Goal: Check status: Check status

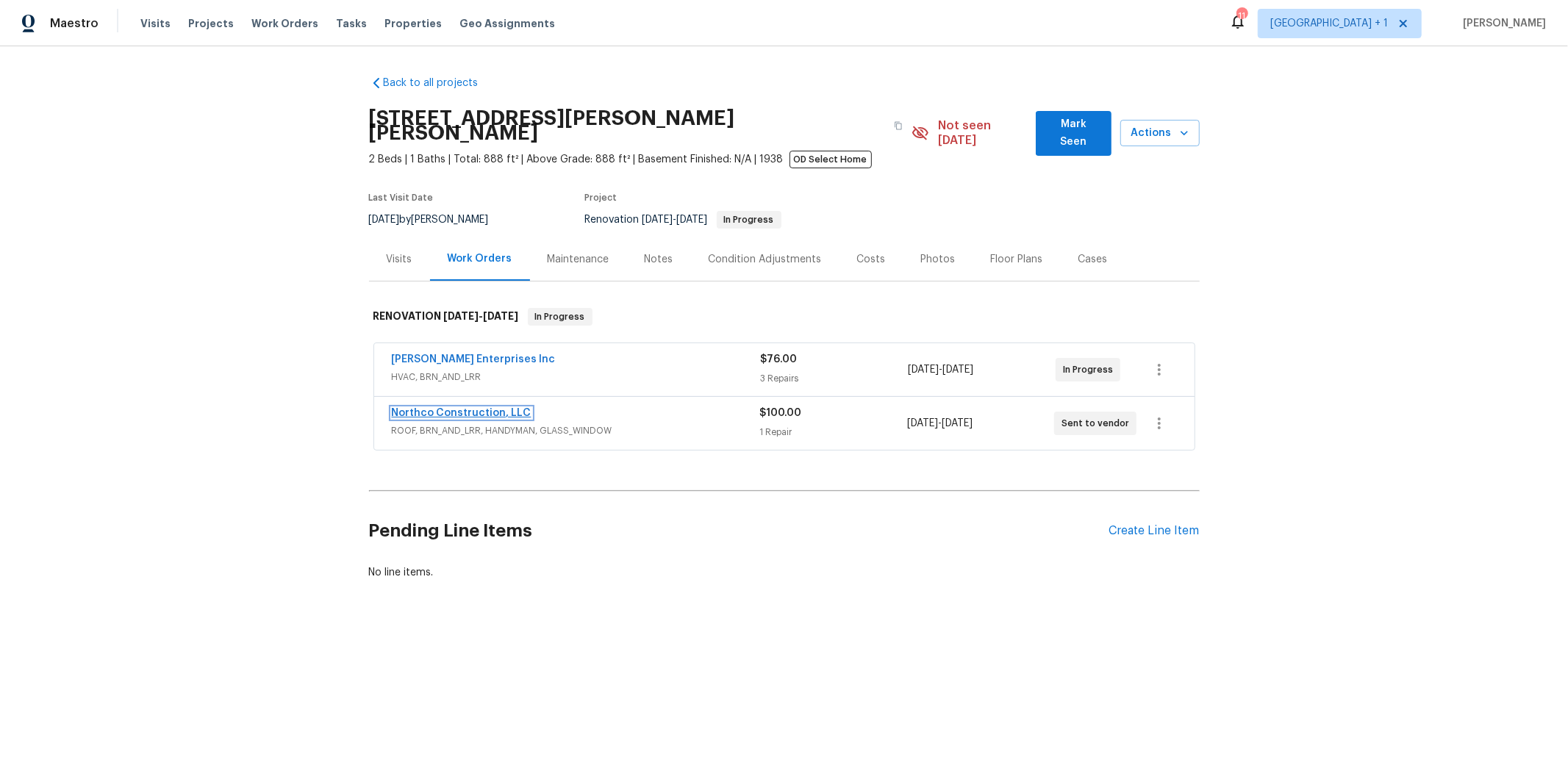
click at [454, 408] on link "Northco Construction, LLC" at bounding box center [461, 413] width 139 height 10
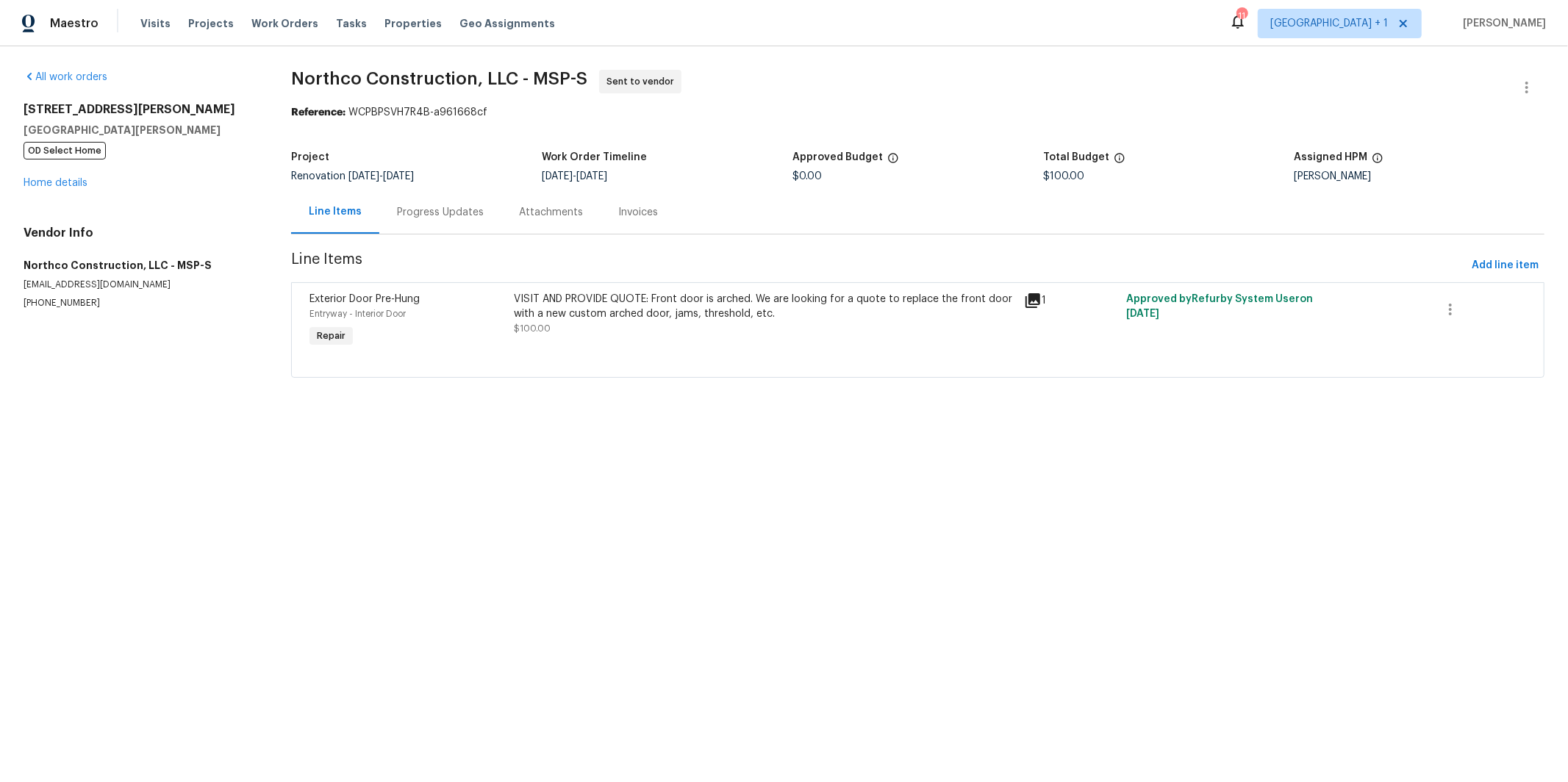
click at [419, 205] on div "Progress Updates" at bounding box center [439, 212] width 86 height 14
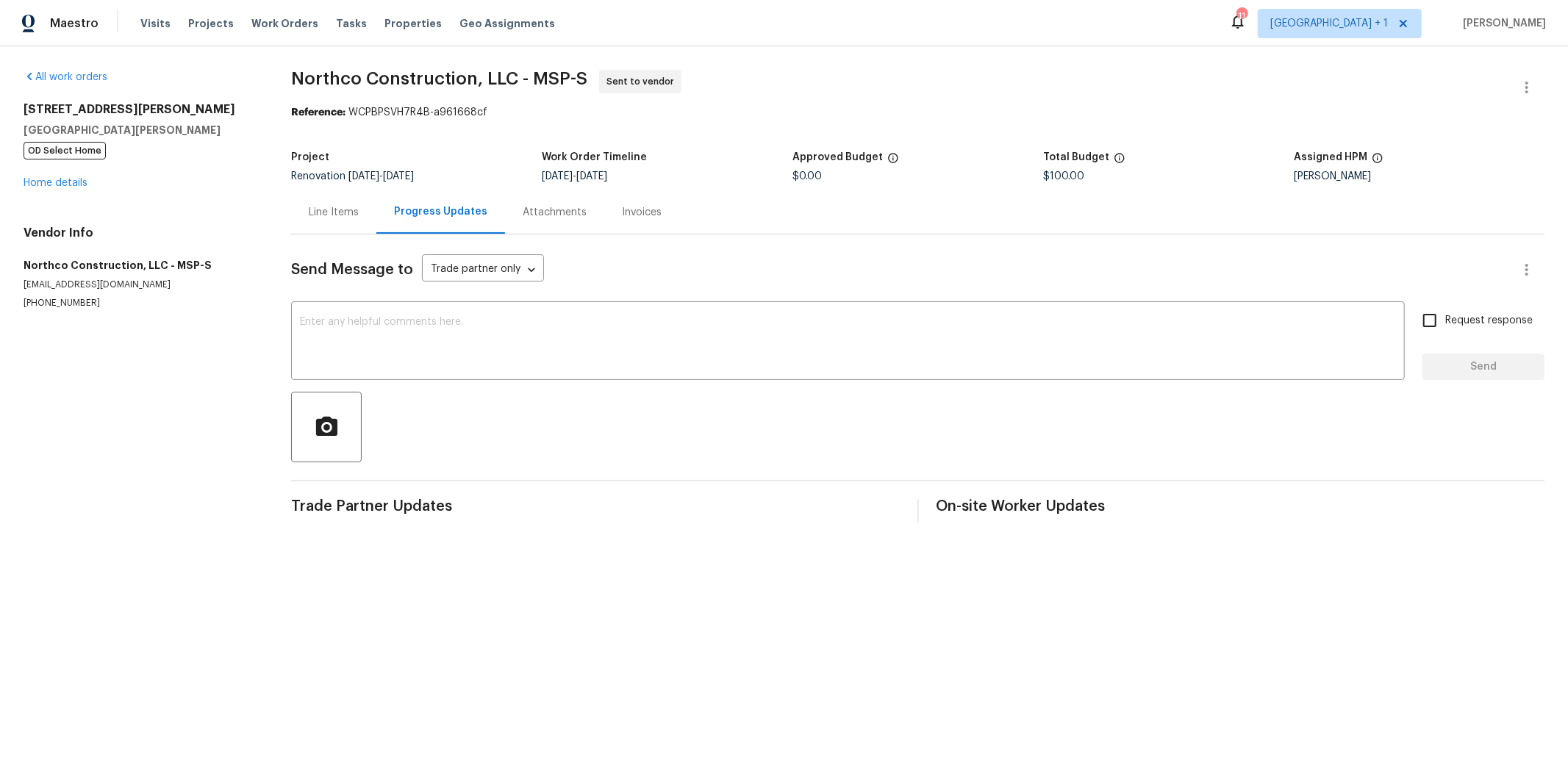
drag, startPoint x: 319, startPoint y: 208, endPoint x: 318, endPoint y: 231, distance: 23.0
click at [319, 208] on div "Line Items" at bounding box center [333, 212] width 50 height 14
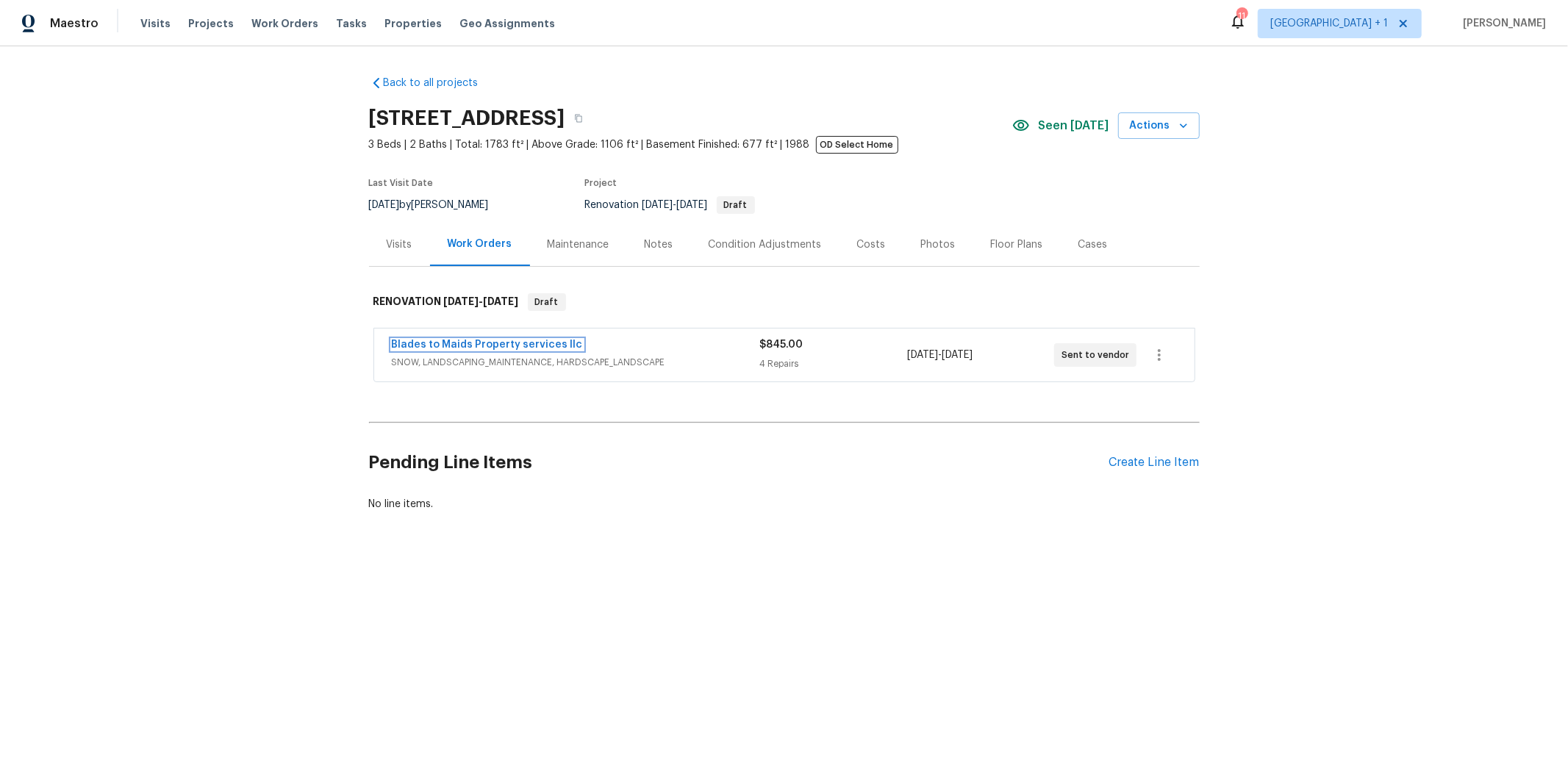
drag, startPoint x: 509, startPoint y: 348, endPoint x: 537, endPoint y: 376, distance: 39.6
click at [509, 348] on link "Blades to Maids Property services llc" at bounding box center [487, 344] width 191 height 10
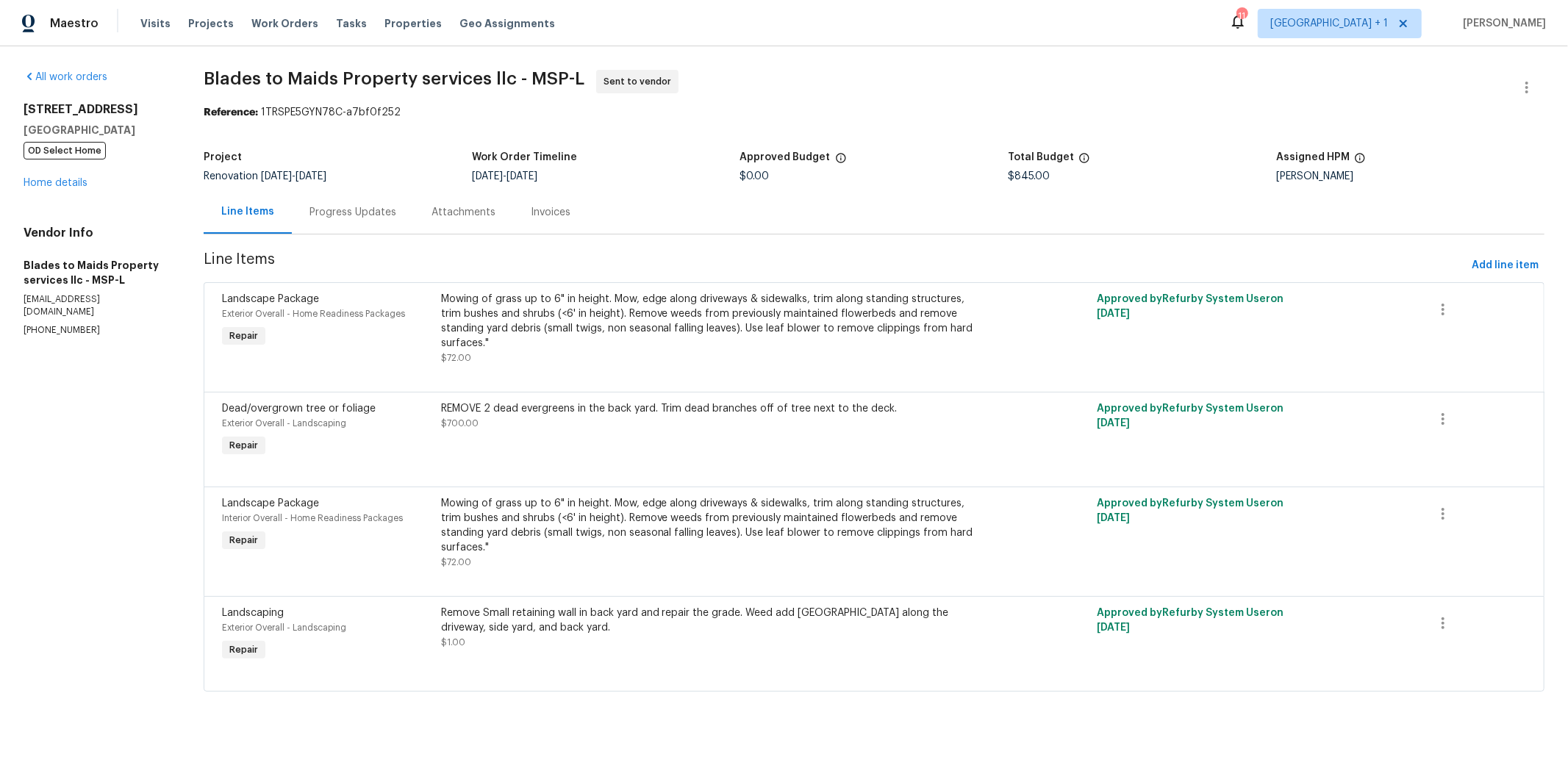
click at [352, 214] on div "Progress Updates" at bounding box center [352, 212] width 86 height 14
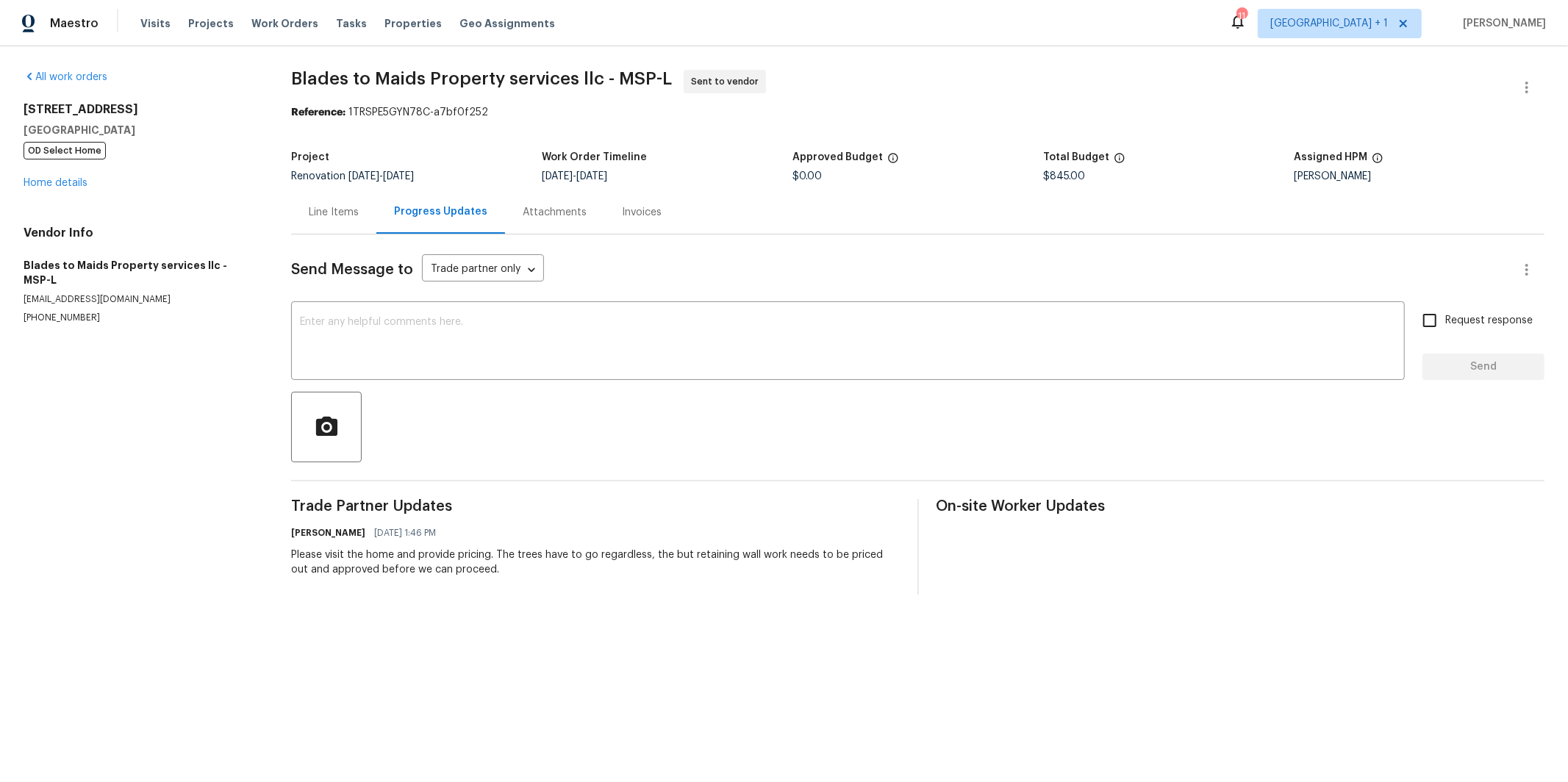
click at [326, 223] on div "Line Items" at bounding box center [334, 213] width 85 height 44
